Goal: Subscribe to service/newsletter

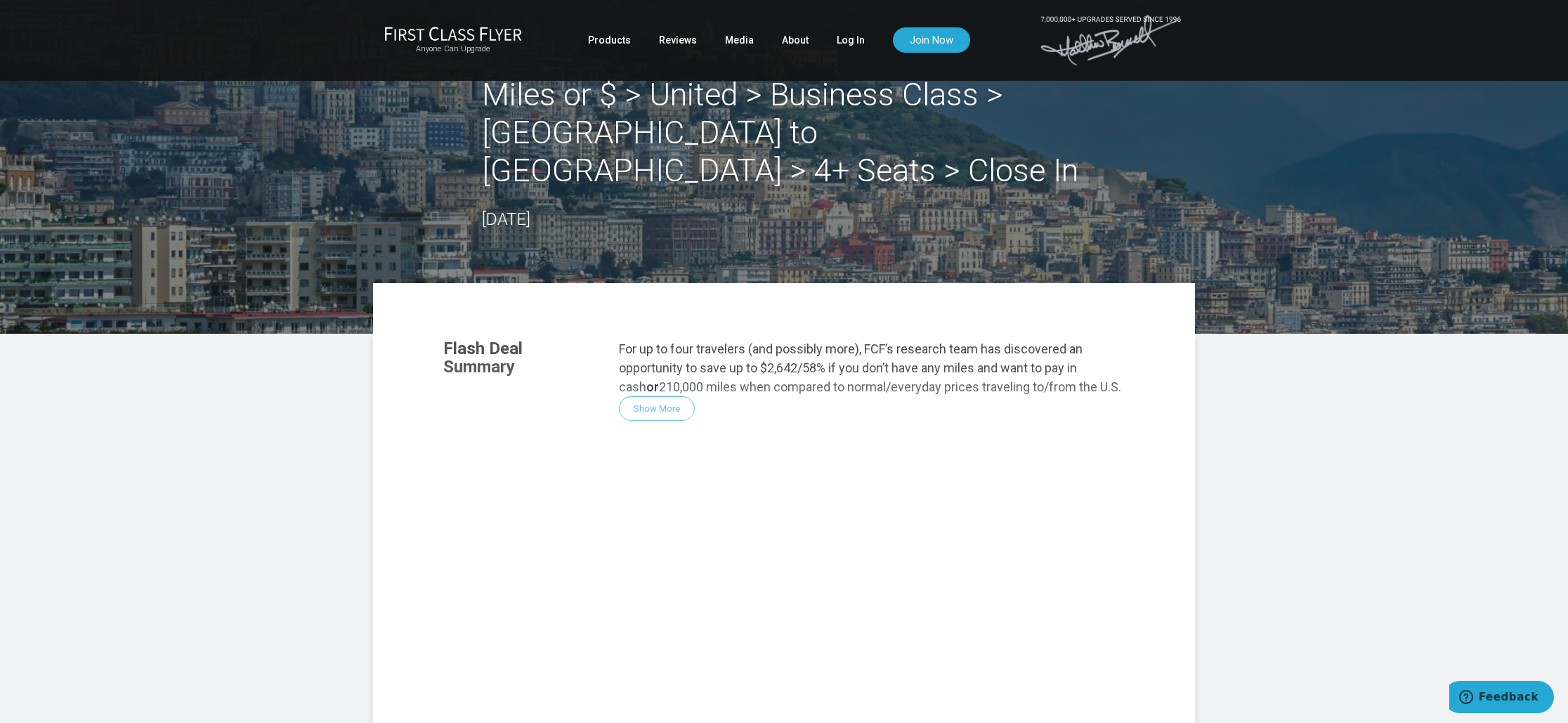
click at [647, 374] on div "Flash Deal Summary For up to four travelers (and possibly more), FCF’s research…" at bounding box center [784, 517] width 710 height 383
click at [657, 371] on div "Flash Deal Summary For up to four travelers (and possibly more), FCF’s research…" at bounding box center [784, 517] width 710 height 383
click at [674, 42] on link "Reviews" at bounding box center [677, 40] width 38 height 25
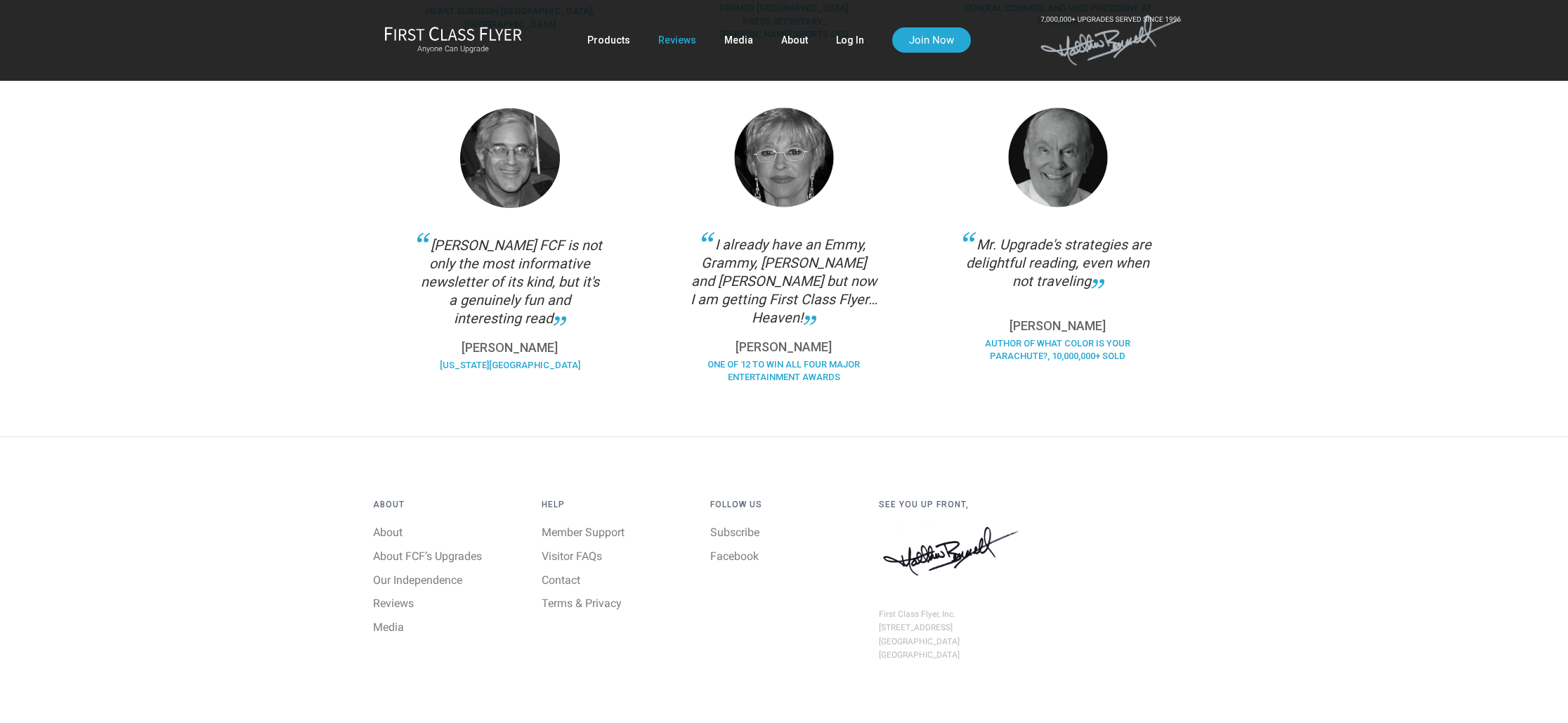
scroll to position [1031, 0]
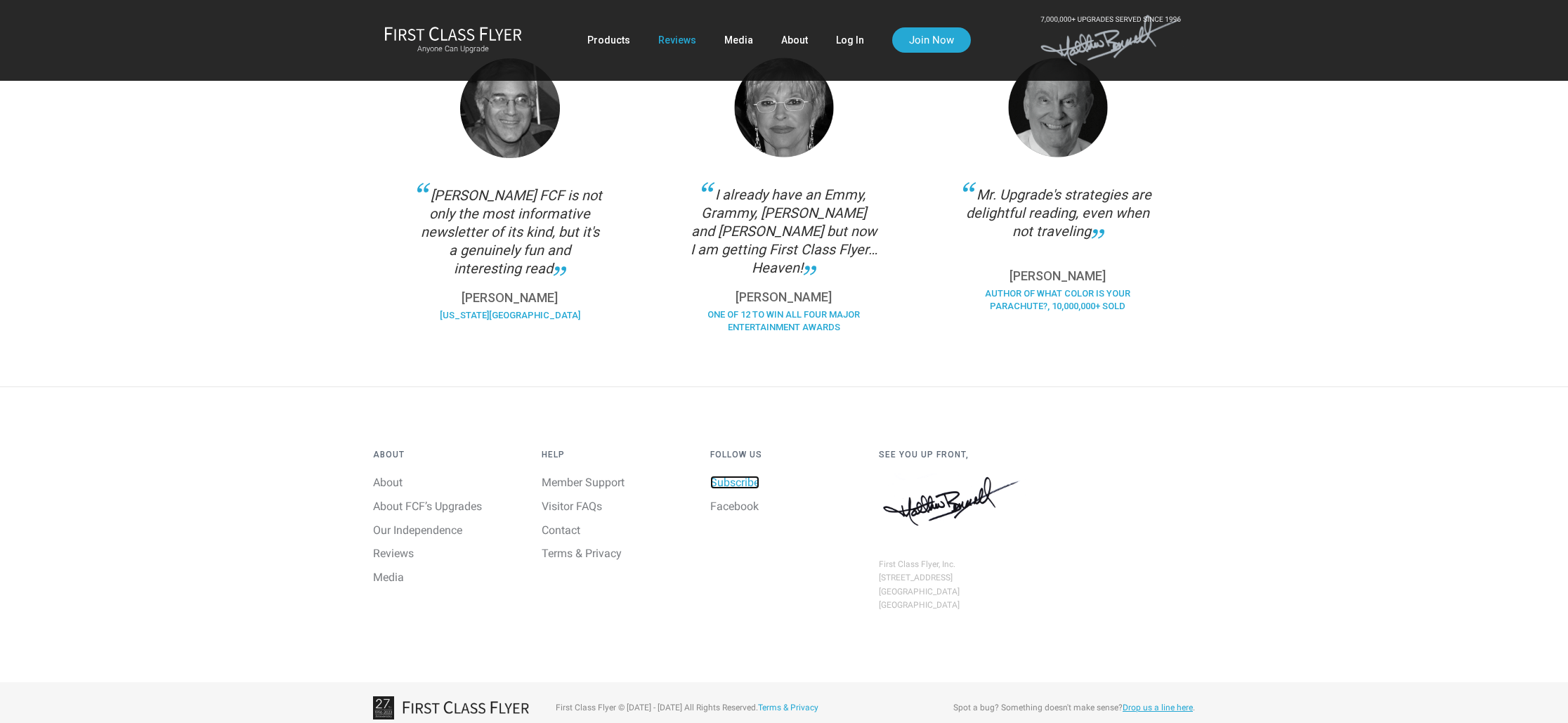
click at [726, 476] on link "Subscribe" at bounding box center [735, 483] width 49 height 14
